Goal: Find specific page/section: Find specific page/section

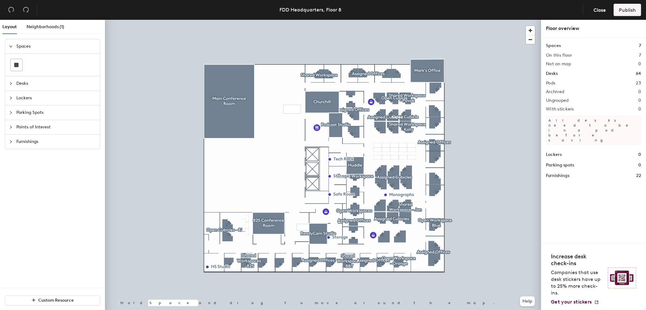
click at [226, 20] on div at bounding box center [323, 20] width 436 height 0
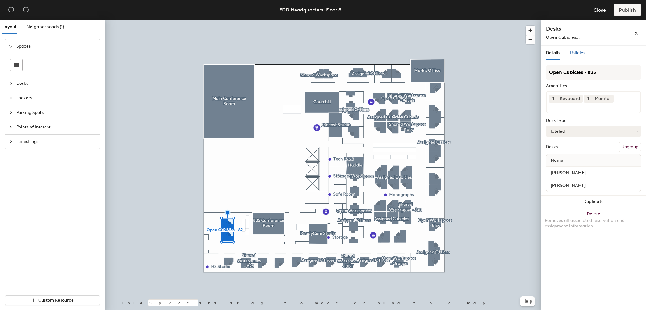
click at [577, 51] on span "Policies" at bounding box center [577, 52] width 15 height 5
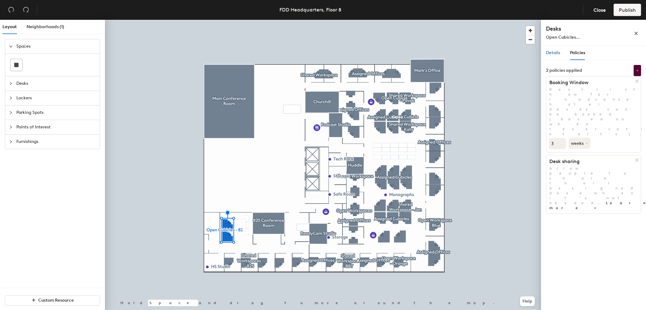
click at [558, 55] on span "Details" at bounding box center [553, 52] width 14 height 5
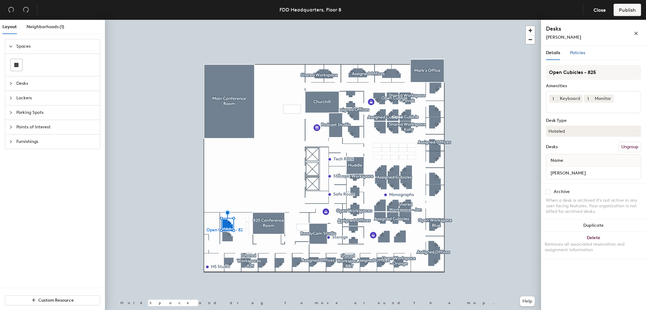
click at [576, 56] on div "Policies" at bounding box center [577, 52] width 15 height 7
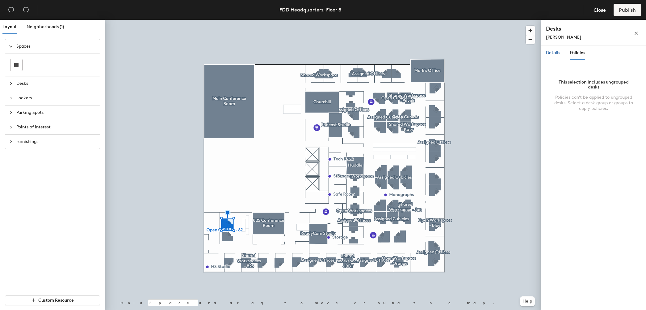
click at [547, 56] on div "Details" at bounding box center [553, 52] width 14 height 7
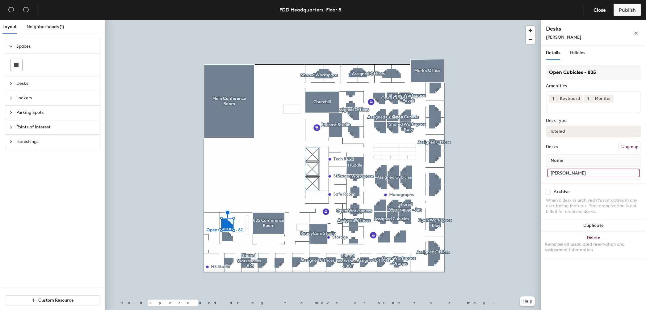
click at [559, 171] on input "[PERSON_NAME]" at bounding box center [594, 172] width 92 height 9
click at [40, 229] on div "Spaces Desks Lockers Parking Spots Points of Interest Furnishings" at bounding box center [52, 163] width 105 height 248
click at [597, 15] on button "Close" at bounding box center [599, 10] width 23 height 12
